Goal: Contribute content: Contribute content

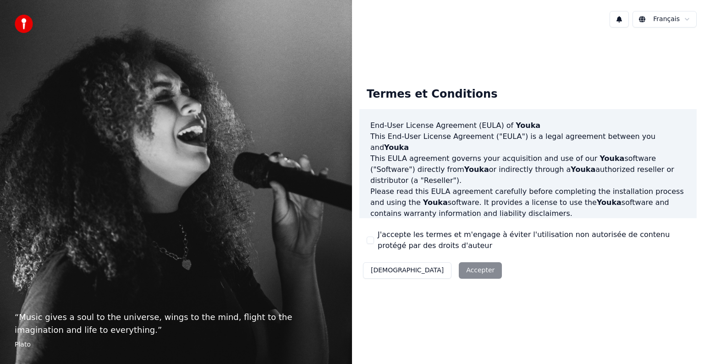
click at [442, 270] on div "Décliner Accepter" at bounding box center [432, 270] width 146 height 24
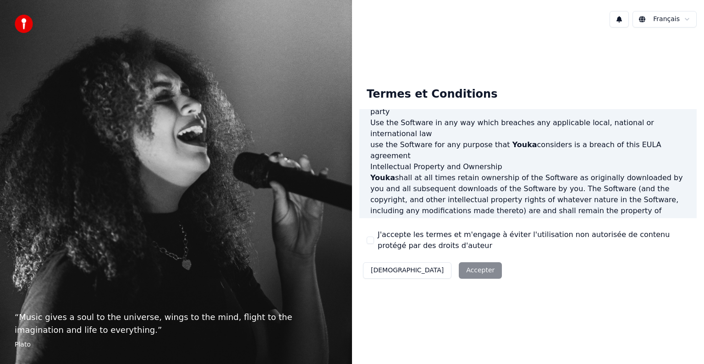
scroll to position [495, 0]
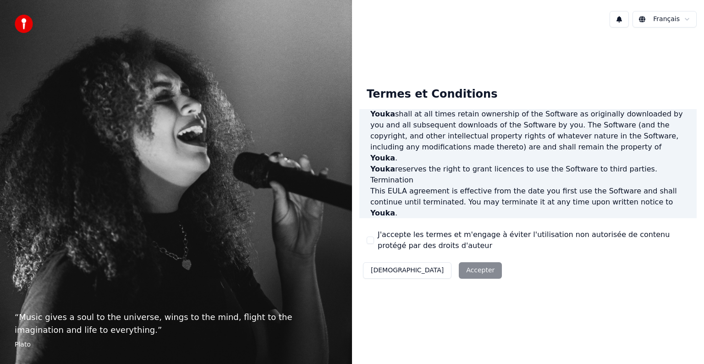
click at [372, 243] on button "J'accepte les termes et m'engage à éviter l'utilisation non autorisée de conten…" at bounding box center [369, 239] width 7 height 7
click at [459, 270] on button "Accepter" at bounding box center [480, 270] width 43 height 16
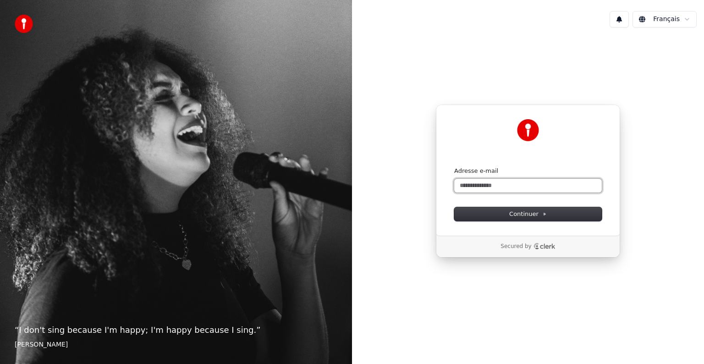
click at [513, 182] on input "Adresse e-mail" at bounding box center [527, 186] width 147 height 14
click at [546, 212] on button "Continuer" at bounding box center [527, 214] width 147 height 14
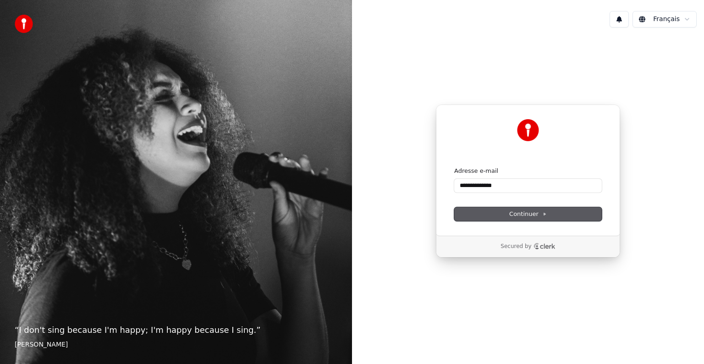
type input "**********"
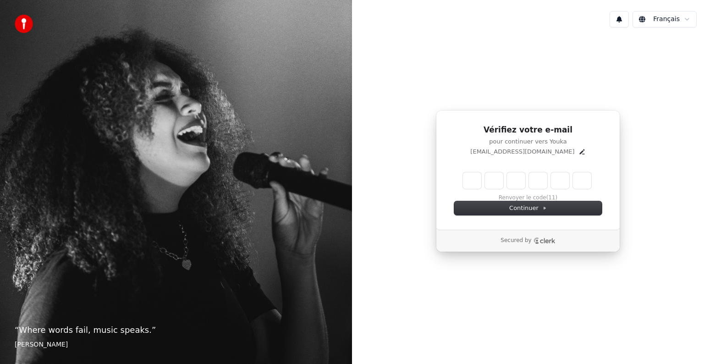
type input "*"
type input "**"
type input "*"
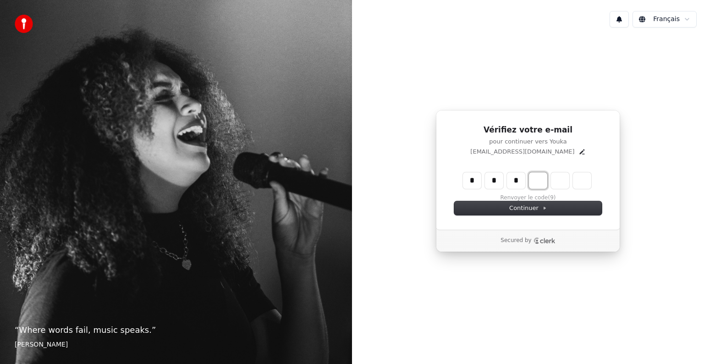
type input "***"
type input "*"
type input "****"
type input "*"
type input "******"
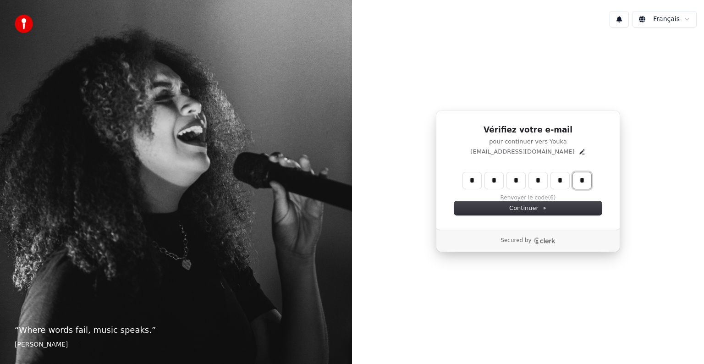
type input "*"
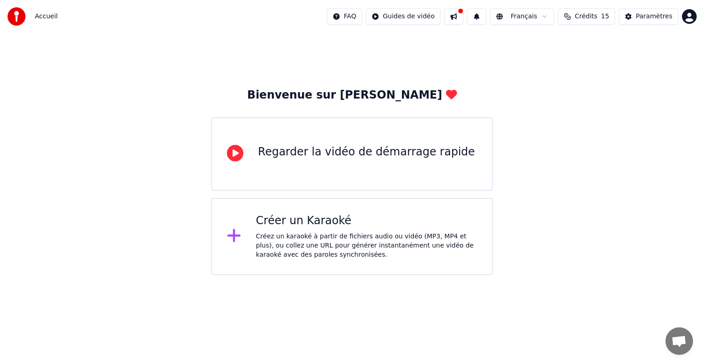
click at [361, 262] on div "Créer un Karaoké Créez un karaoké à partir de fichiers audio ou vidéo (MP3, MP4…" at bounding box center [351, 236] width 281 height 77
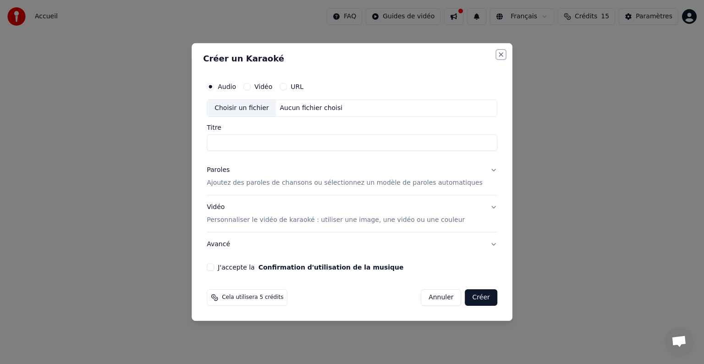
click at [497, 53] on button "Close" at bounding box center [500, 54] width 7 height 7
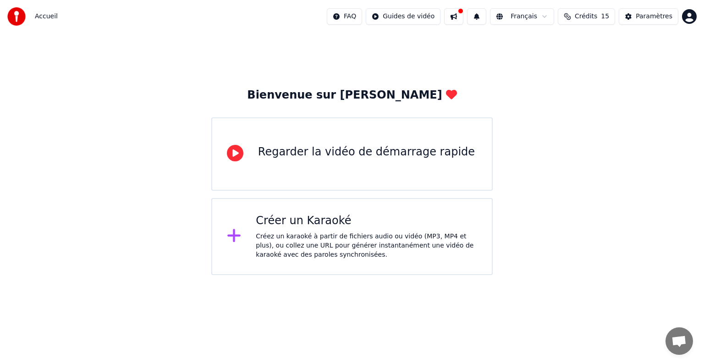
click at [396, 225] on div "Créer un Karaoké" at bounding box center [366, 220] width 221 height 15
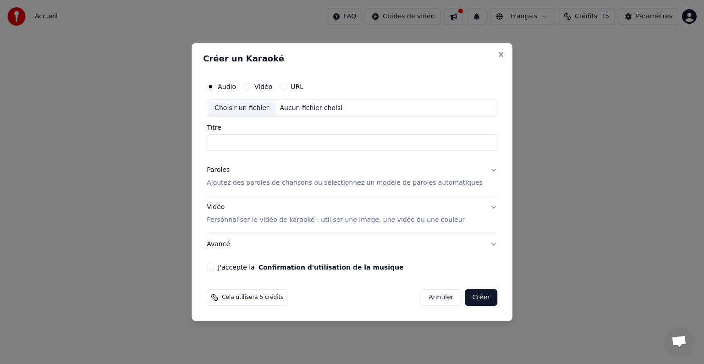
click at [214, 267] on button "J'accepte la Confirmation d'utilisation de la musique" at bounding box center [210, 266] width 7 height 7
click at [251, 87] on button "Vidéo" at bounding box center [246, 86] width 7 height 7
click at [284, 144] on input "Titre" at bounding box center [352, 142] width 290 height 16
type input "**********"
click at [475, 295] on button "Créer" at bounding box center [481, 297] width 32 height 16
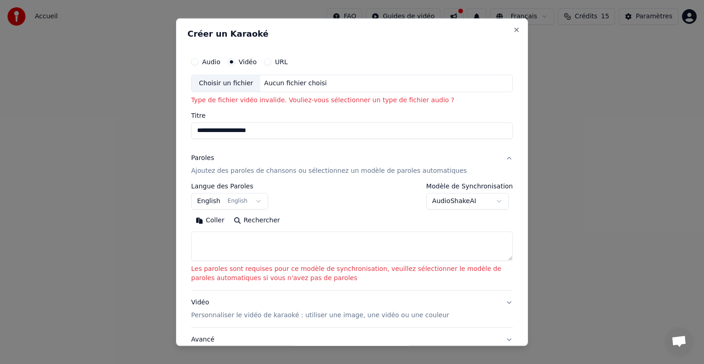
click at [194, 65] on button "Audio" at bounding box center [194, 61] width 7 height 7
click at [242, 127] on input "Titre" at bounding box center [352, 130] width 322 height 16
type input "**********"
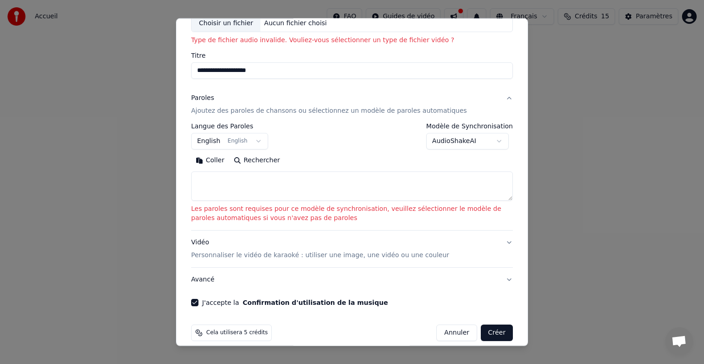
scroll to position [70, 0]
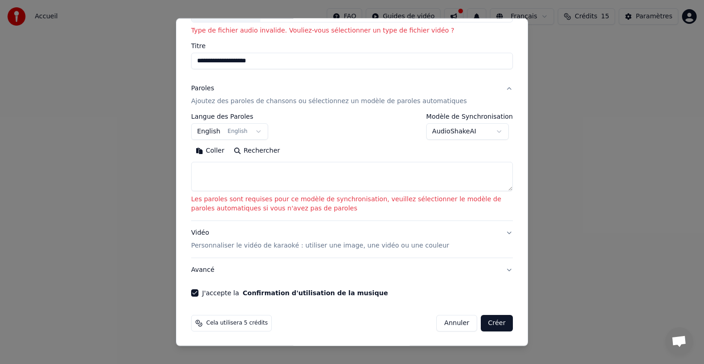
click at [500, 322] on button "Créer" at bounding box center [496, 323] width 32 height 16
click at [493, 328] on button "Créer" at bounding box center [496, 323] width 32 height 16
click at [216, 181] on textarea at bounding box center [352, 176] width 322 height 29
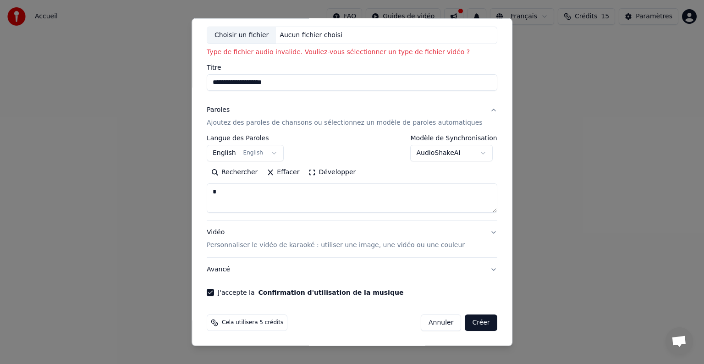
scroll to position [48, 0]
type textarea "**********"
click at [471, 322] on button "Créer" at bounding box center [481, 323] width 32 height 16
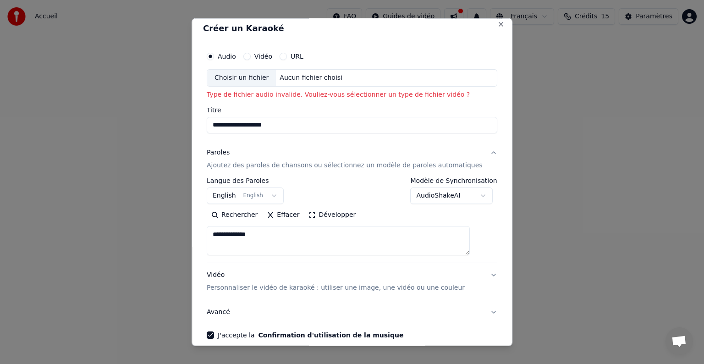
scroll to position [0, 0]
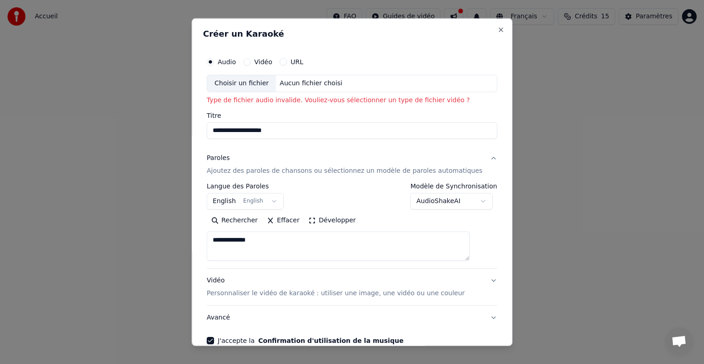
click at [363, 128] on input "**********" at bounding box center [352, 130] width 290 height 16
type input "**********"
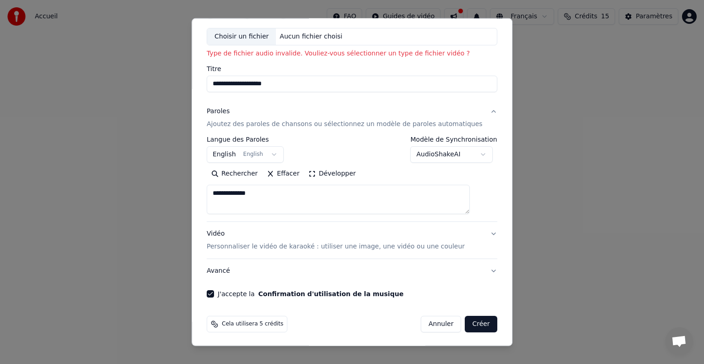
scroll to position [48, 0]
click at [467, 317] on button "Créer" at bounding box center [481, 323] width 32 height 16
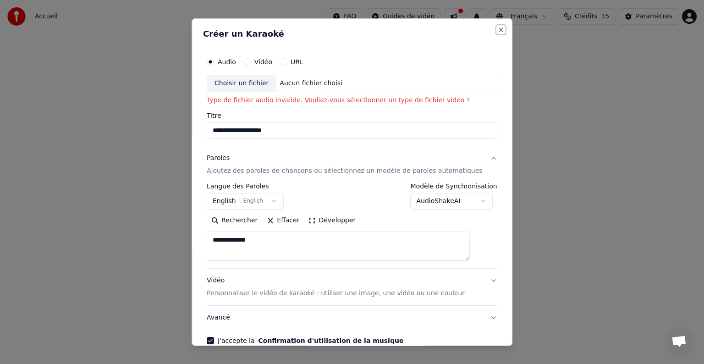
click at [497, 26] on button "Close" at bounding box center [500, 29] width 7 height 7
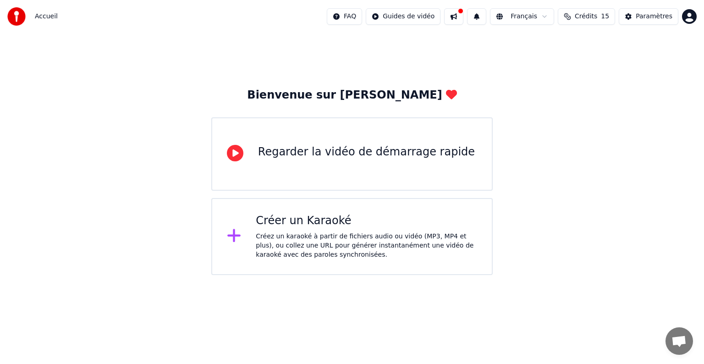
click at [398, 236] on div "Créez un karaoké à partir de fichiers audio ou vidéo (MP3, MP4 et plus), ou col…" at bounding box center [366, 245] width 221 height 27
click at [318, 241] on div "Créez un karaoké à partir de fichiers audio ou vidéo (MP3, MP4 et plus), ou col…" at bounding box center [366, 245] width 221 height 27
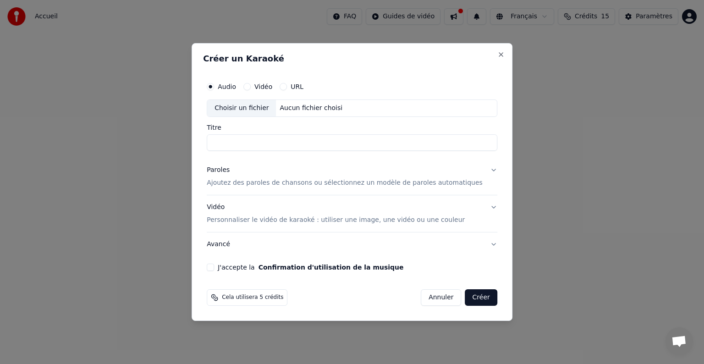
click at [246, 146] on input "Titre" at bounding box center [352, 142] width 290 height 16
click at [214, 267] on button "J'accepte la Confirmation d'utilisation de la musique" at bounding box center [210, 266] width 7 height 7
click at [478, 168] on button "Paroles Ajoutez des paroles de chansons ou sélectionnez un modèle de paroles au…" at bounding box center [352, 176] width 290 height 37
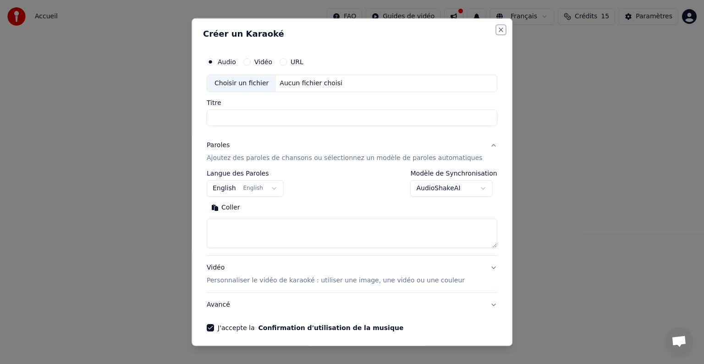
click at [497, 33] on button "Close" at bounding box center [500, 29] width 7 height 7
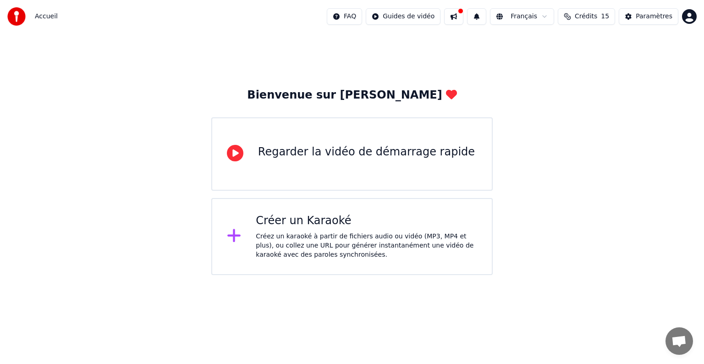
click at [350, 238] on div "Créez un karaoké à partir de fichiers audio ou vidéo (MP3, MP4 et plus), ou col…" at bounding box center [366, 245] width 221 height 27
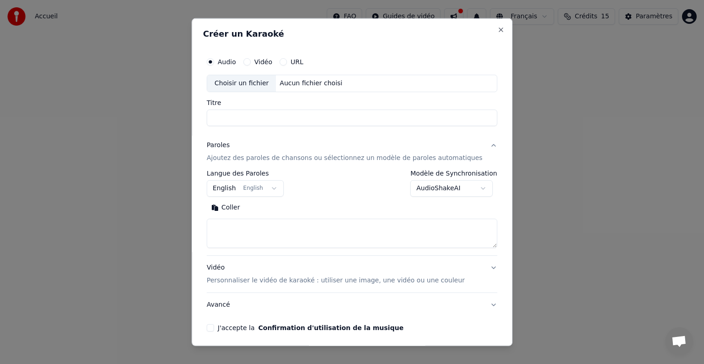
click at [287, 63] on button "URL" at bounding box center [282, 61] width 7 height 7
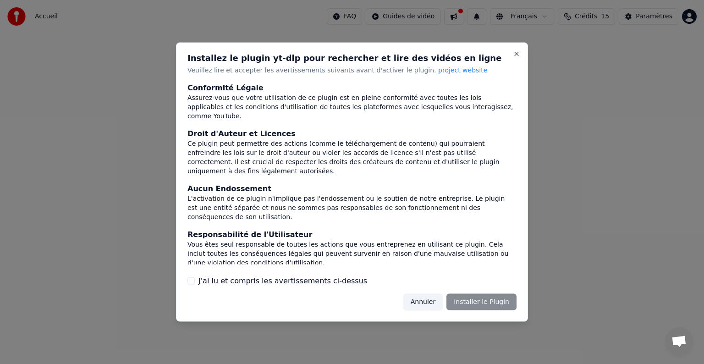
click at [427, 300] on button "Annuler" at bounding box center [422, 301] width 39 height 16
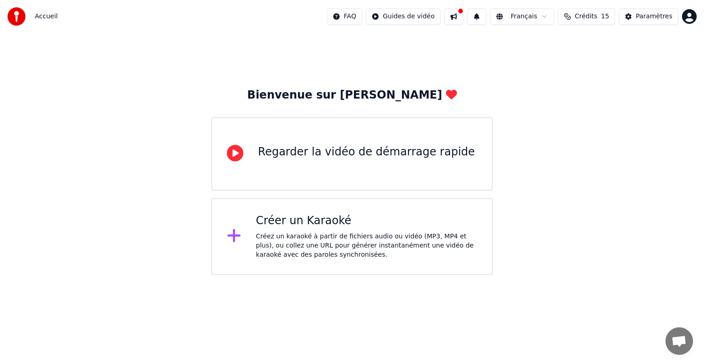
click at [381, 240] on div "Créez un karaoké à partir de fichiers audio ou vidéo (MP3, MP4 et plus), ou col…" at bounding box center [366, 245] width 221 height 27
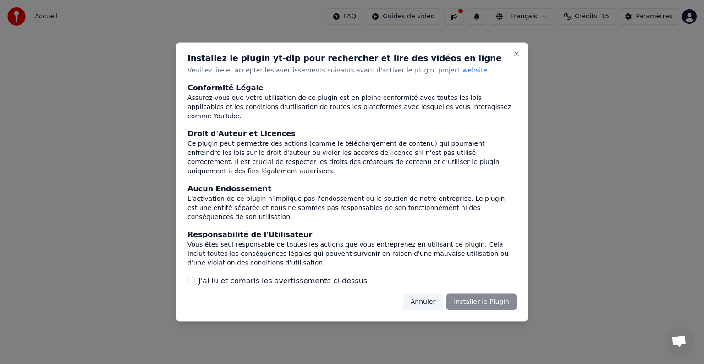
click at [435, 301] on button "Annuler" at bounding box center [422, 301] width 39 height 16
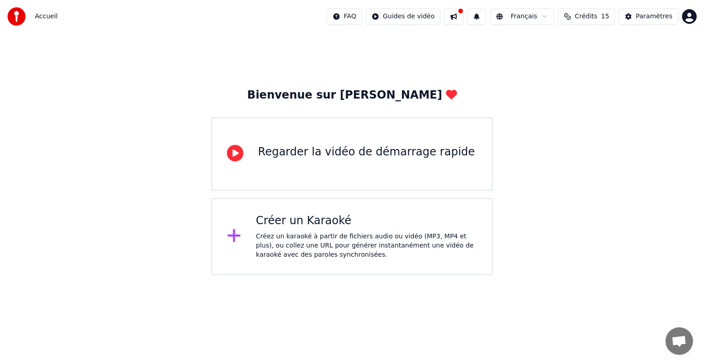
click at [392, 233] on div "Créez un karaoké à partir de fichiers audio ou vidéo (MP3, MP4 et plus), ou col…" at bounding box center [366, 245] width 221 height 27
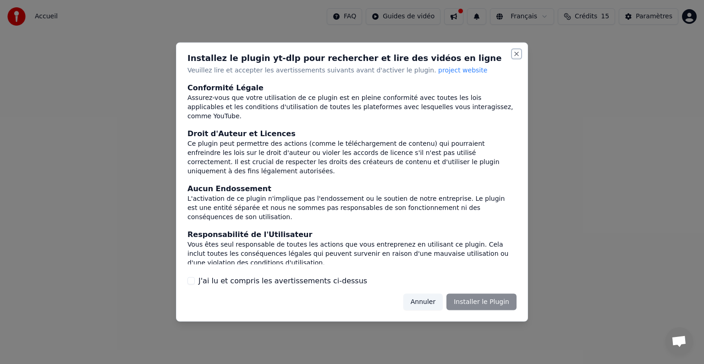
click at [517, 55] on button "Close" at bounding box center [516, 53] width 7 height 7
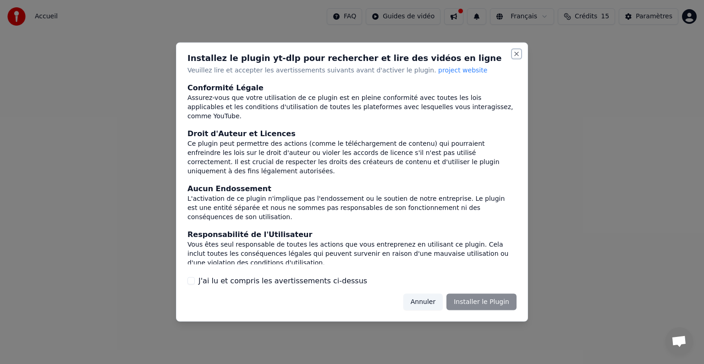
click at [517, 55] on button "Close" at bounding box center [516, 53] width 7 height 7
